Goal: Transaction & Acquisition: Purchase product/service

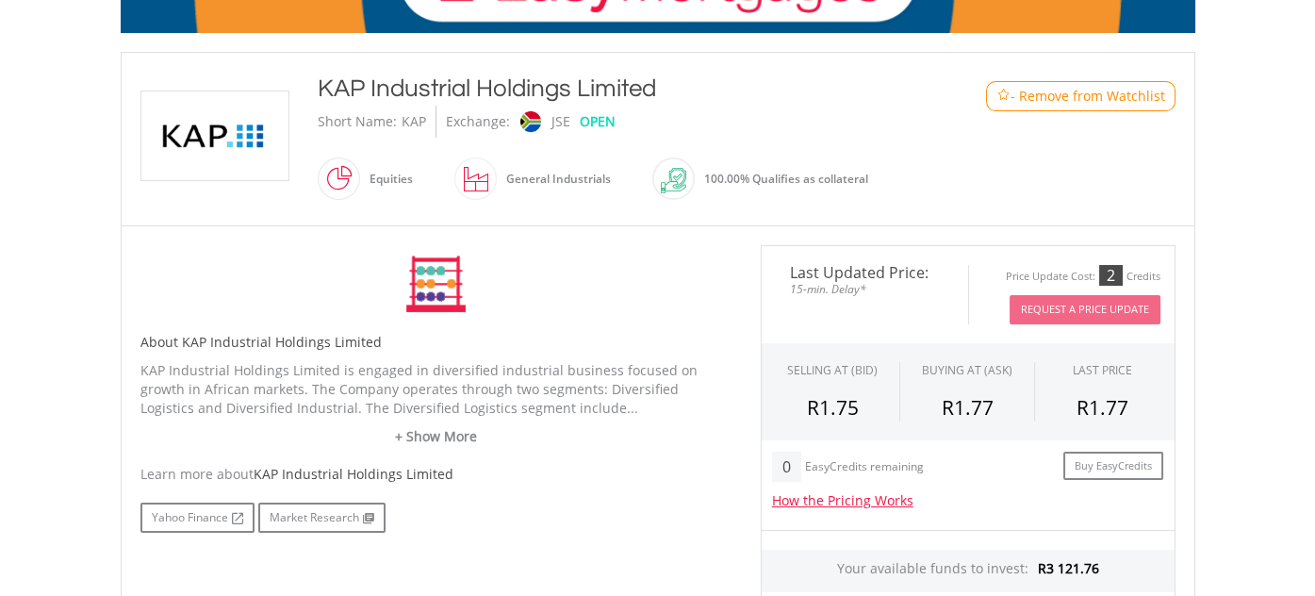
scroll to position [565, 0]
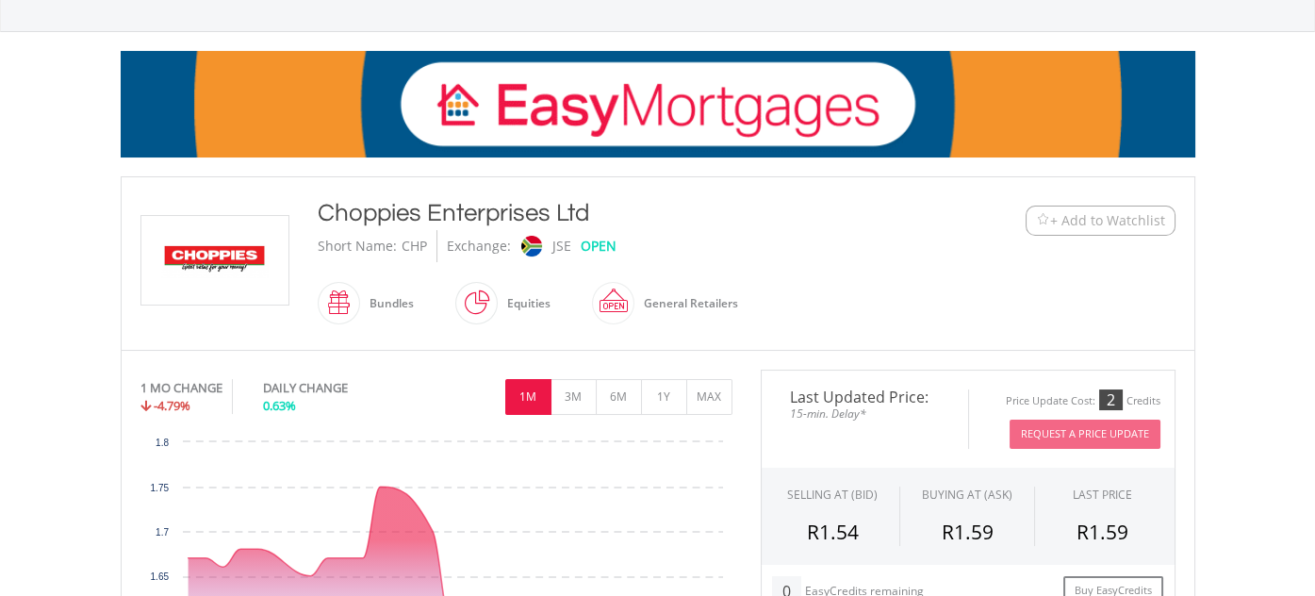
scroll to position [189, 0]
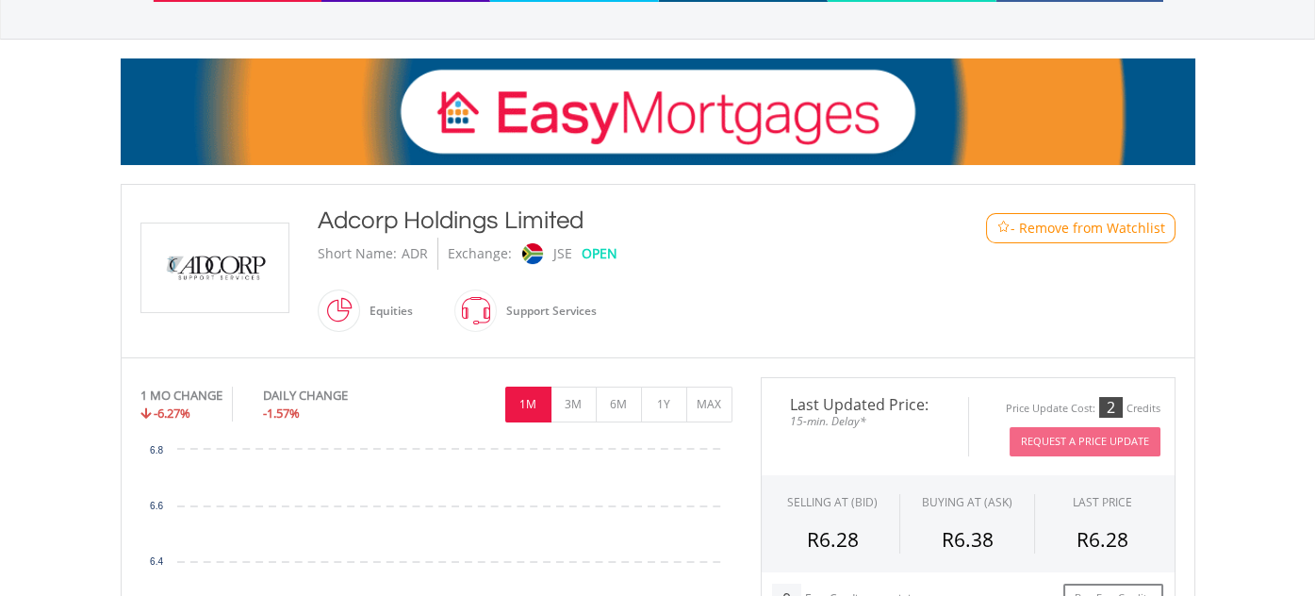
scroll to position [376, 0]
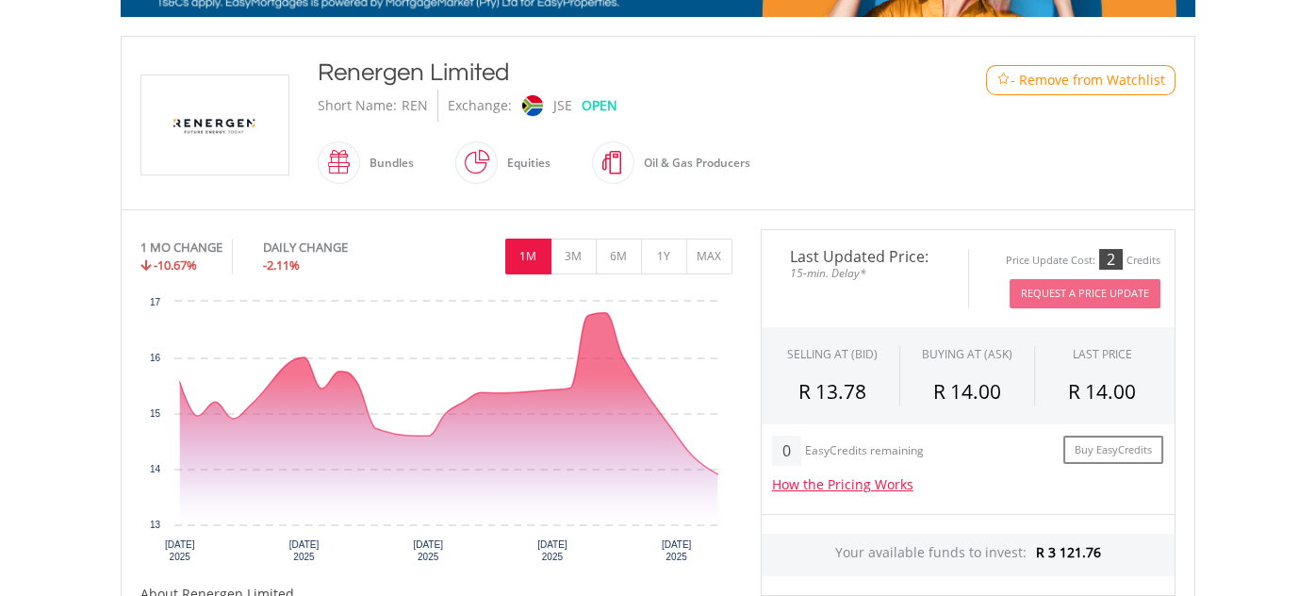
scroll to position [471, 0]
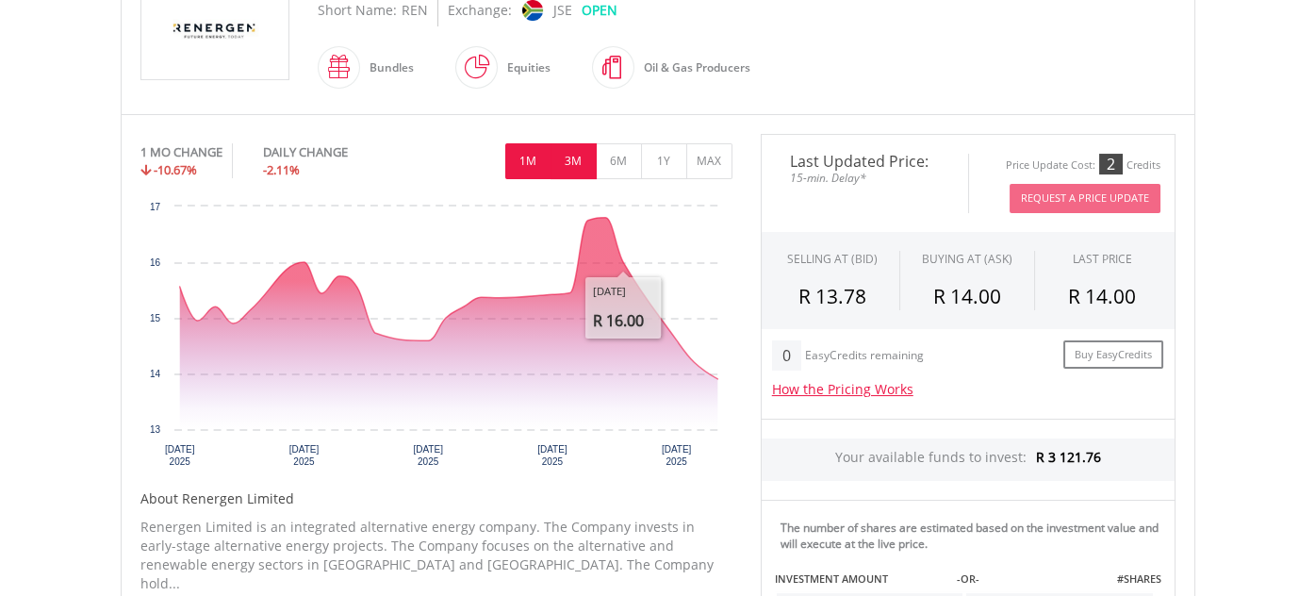
click at [578, 157] on button "3M" at bounding box center [573, 161] width 46 height 36
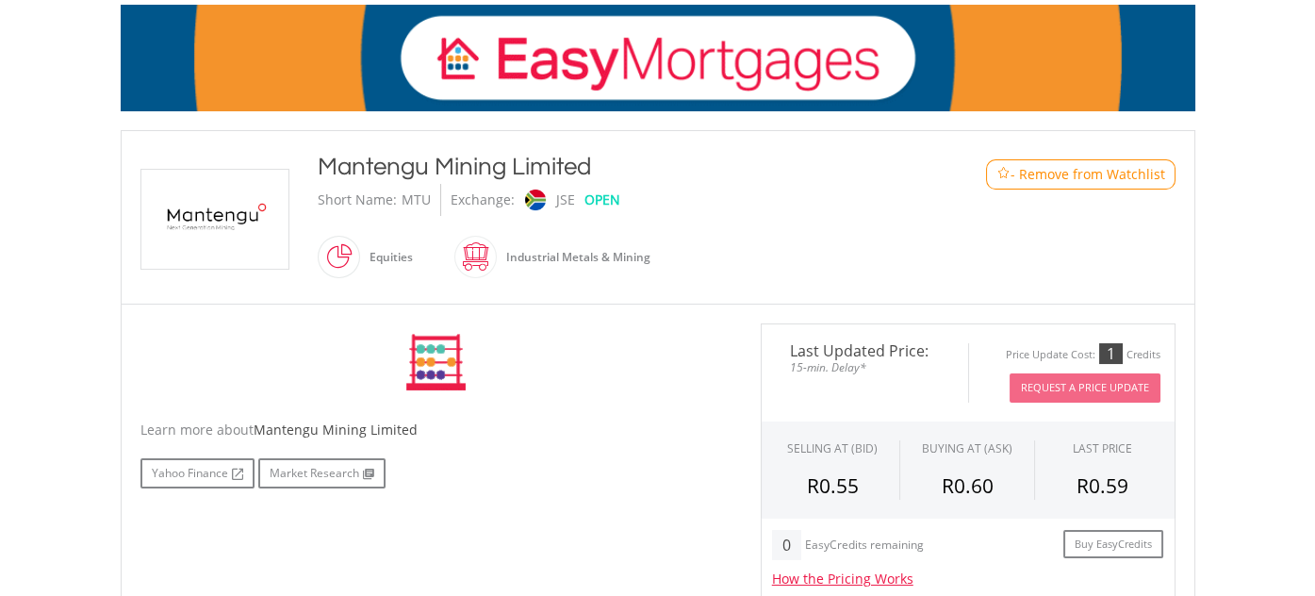
scroll to position [565, 0]
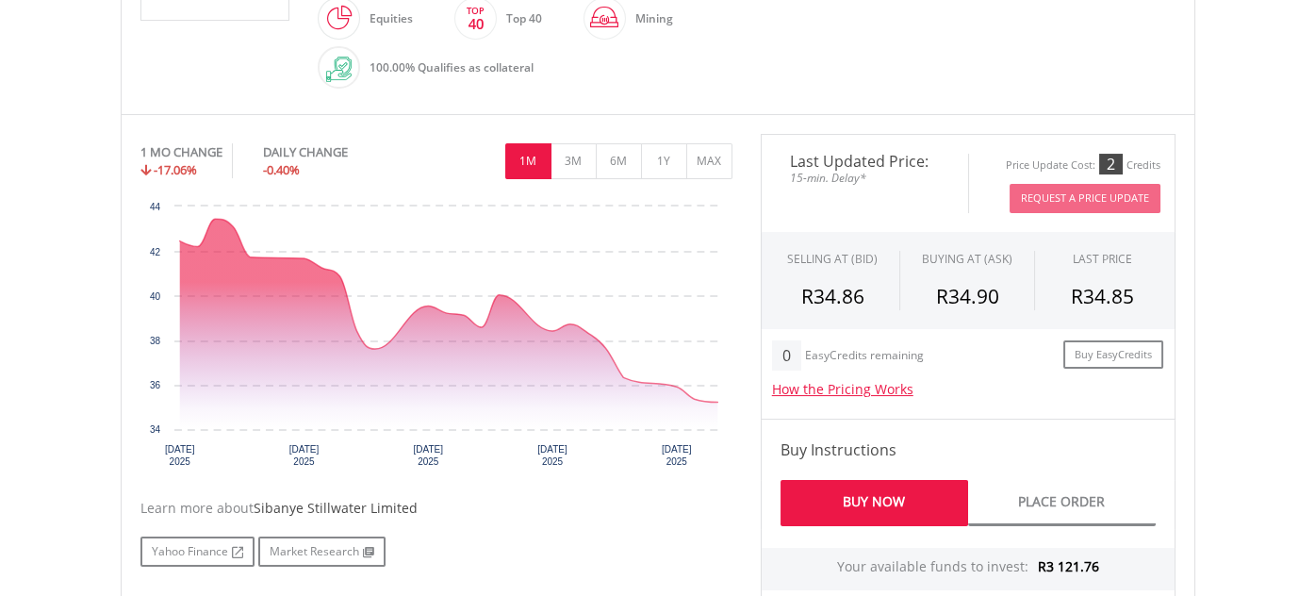
scroll to position [565, 0]
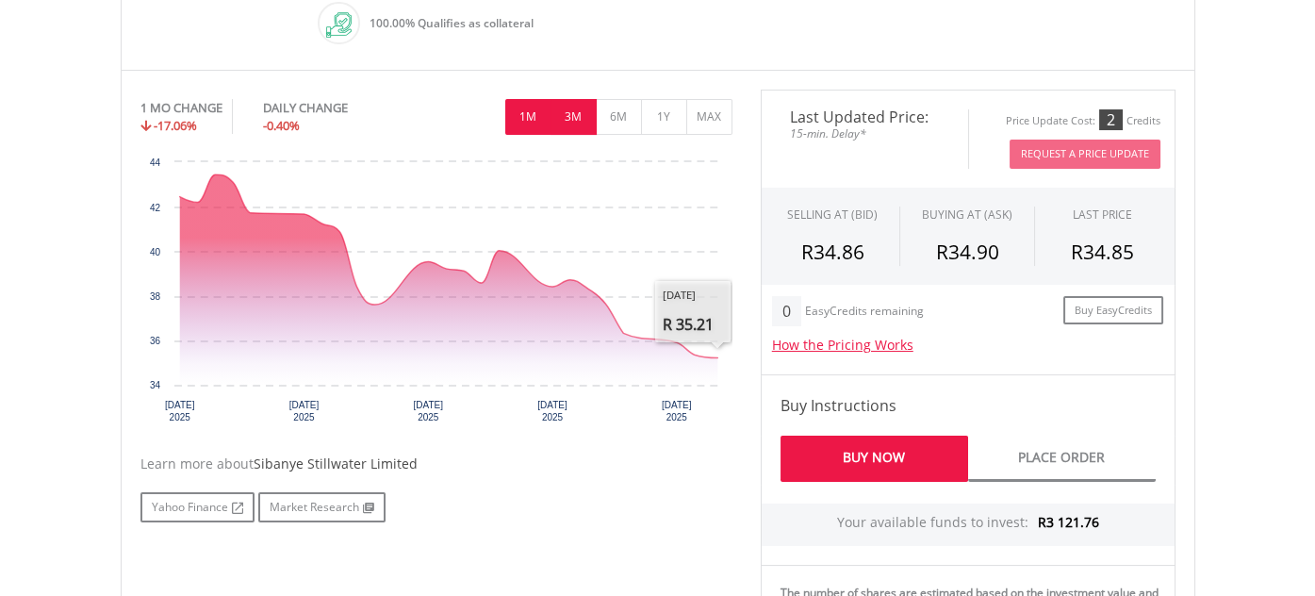
click at [572, 122] on button "3M" at bounding box center [573, 117] width 46 height 36
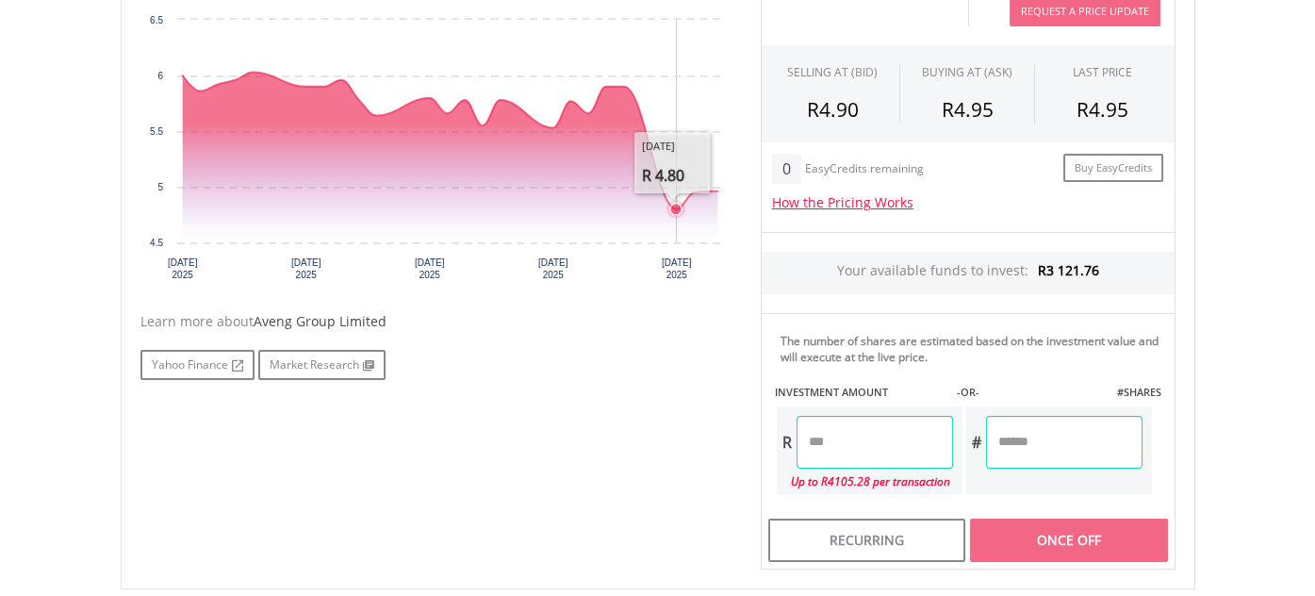
scroll to position [376, 0]
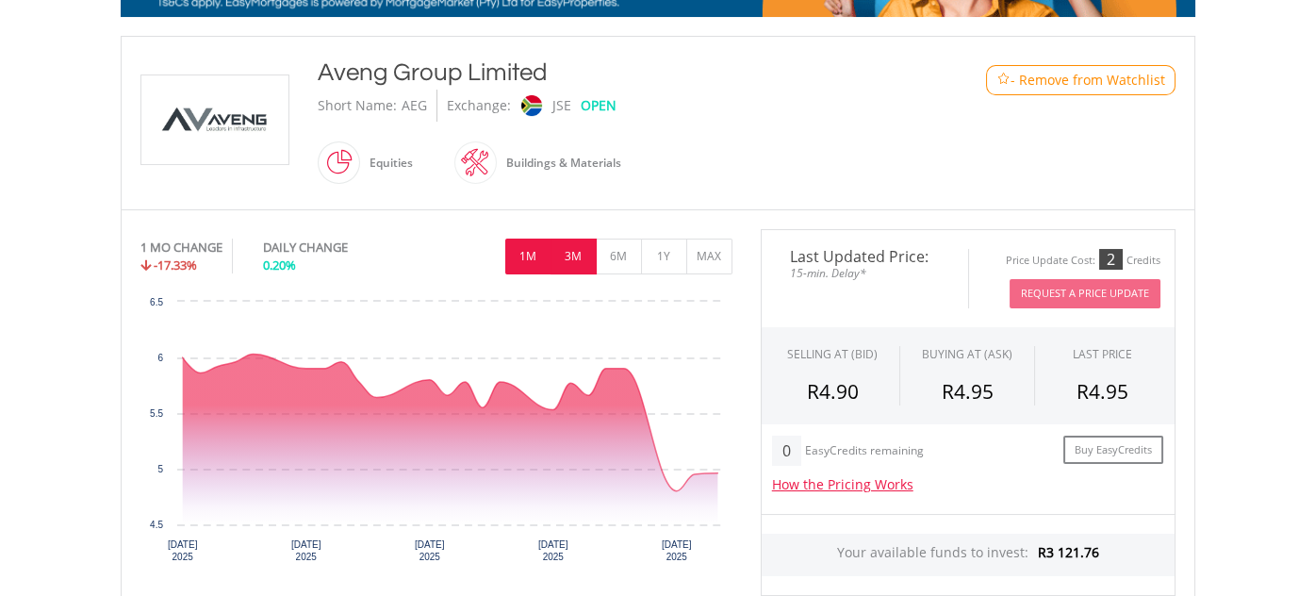
click at [567, 252] on button "3M" at bounding box center [573, 256] width 46 height 36
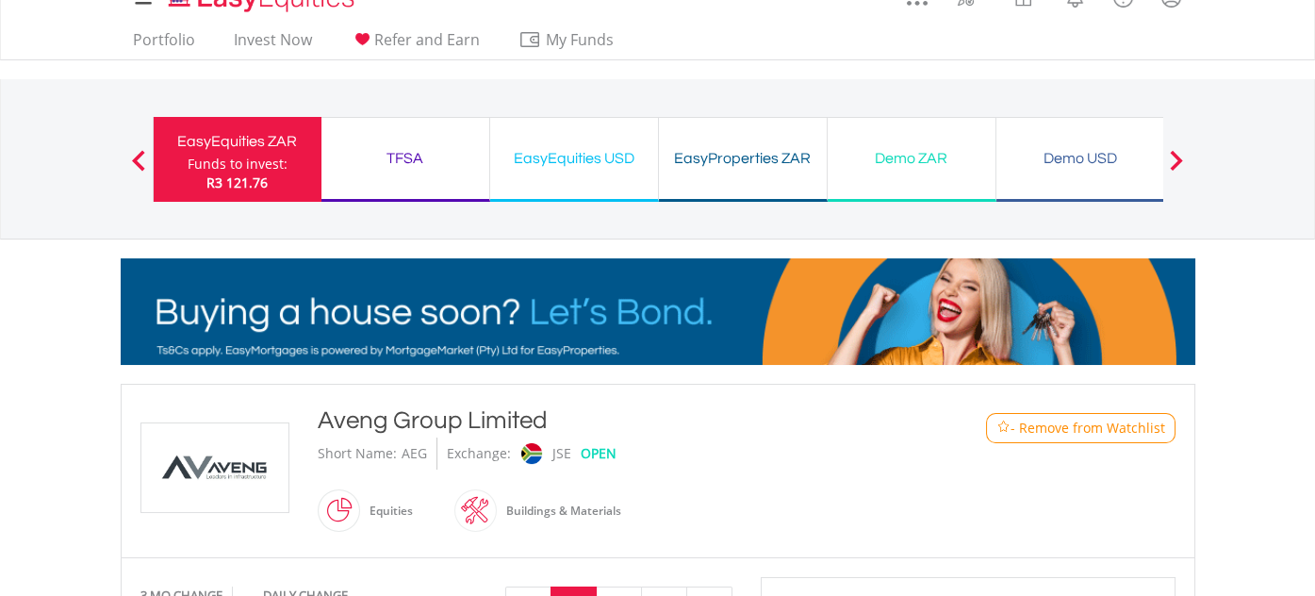
scroll to position [0, 0]
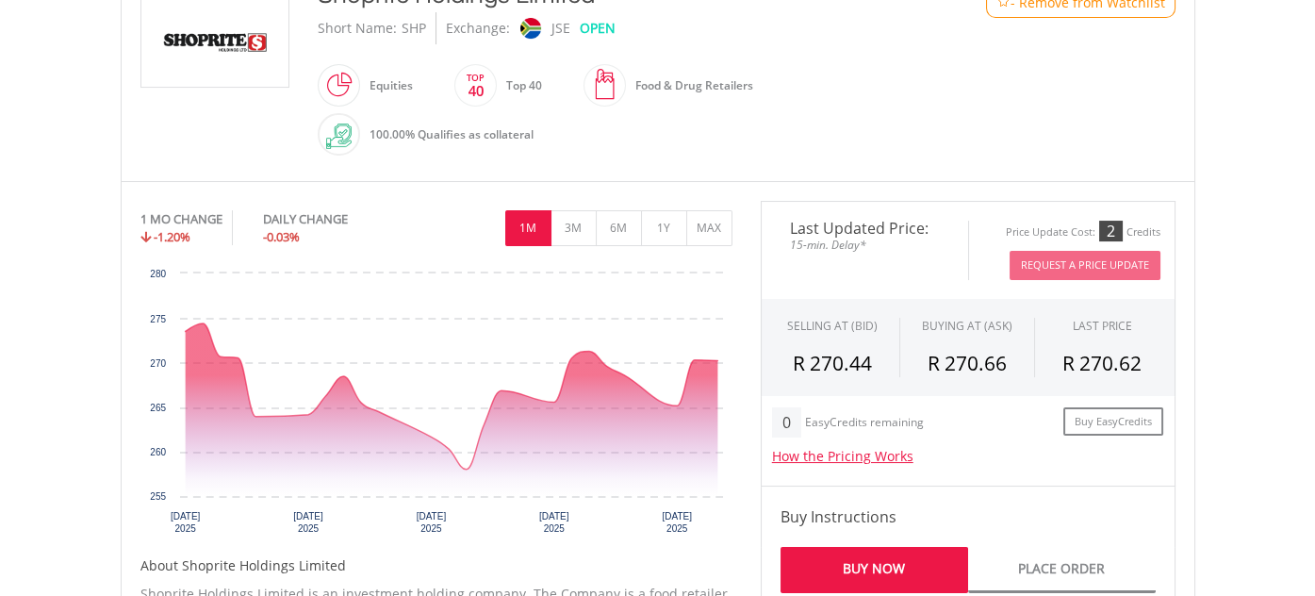
scroll to position [471, 0]
